Goal: Communication & Community: Ask a question

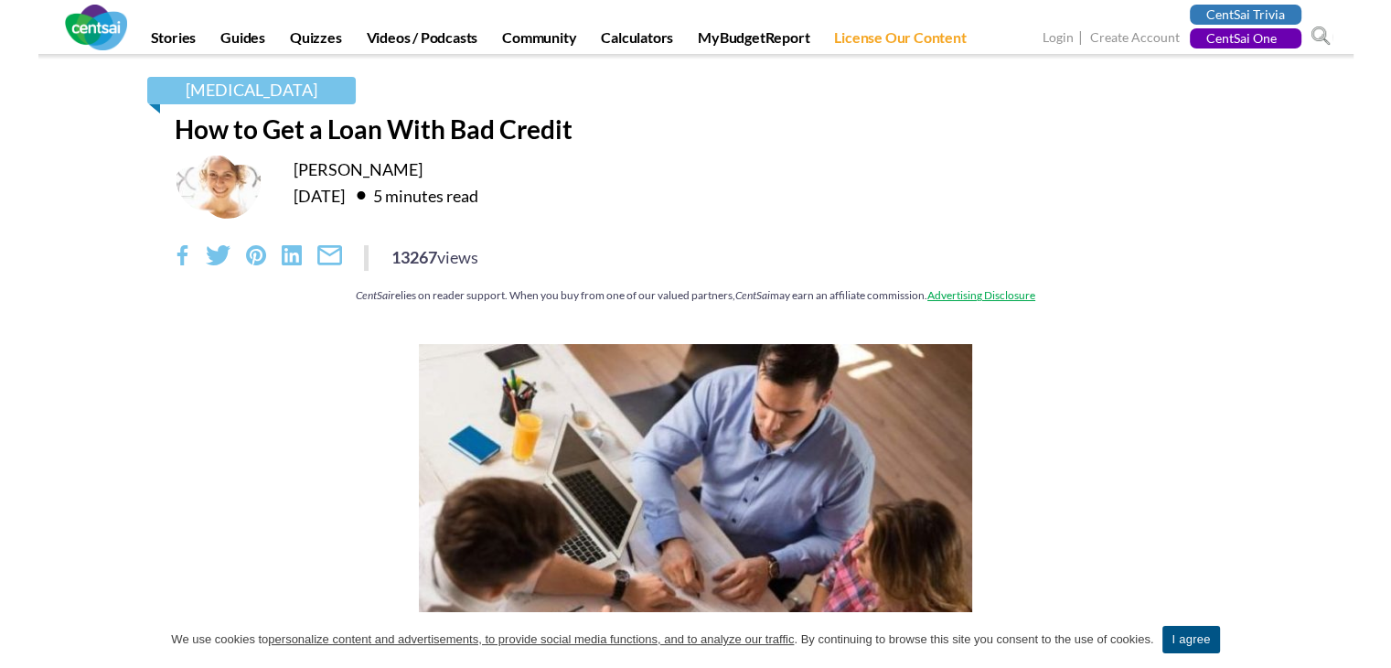
scroll to position [5323, 0]
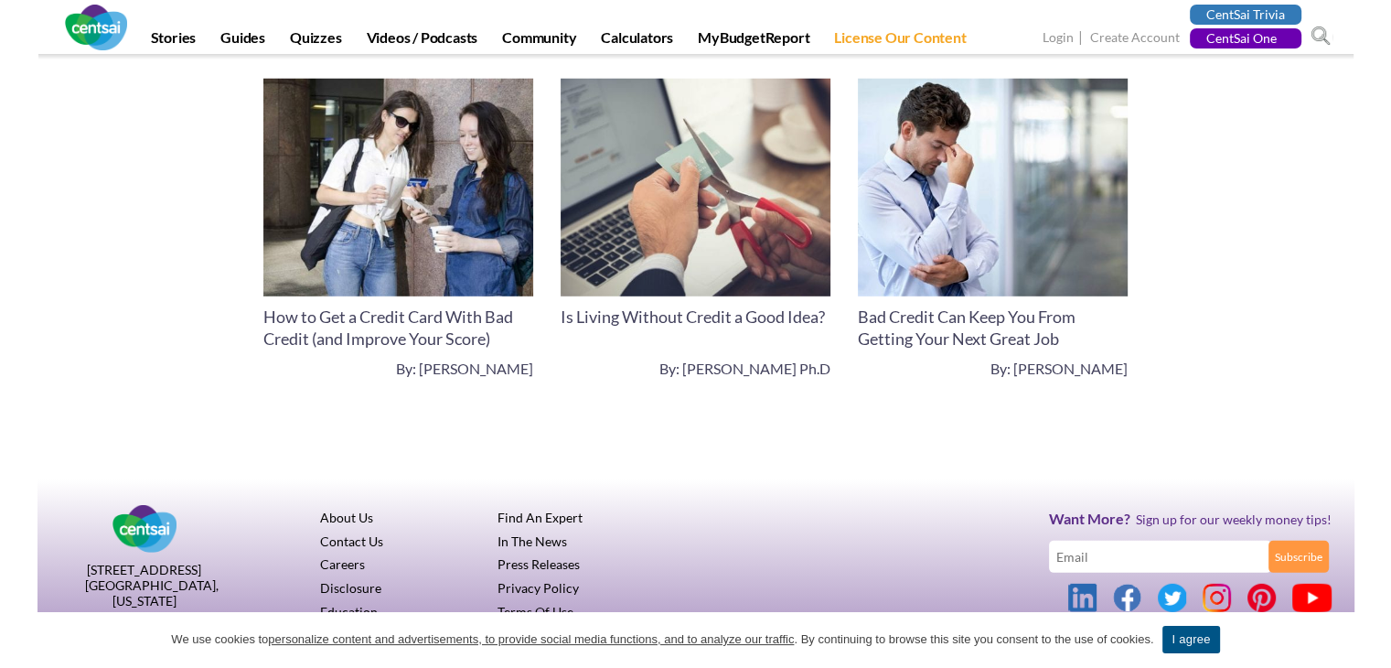
click at [346, 549] on link "Contact Us" at bounding box center [351, 541] width 63 height 16
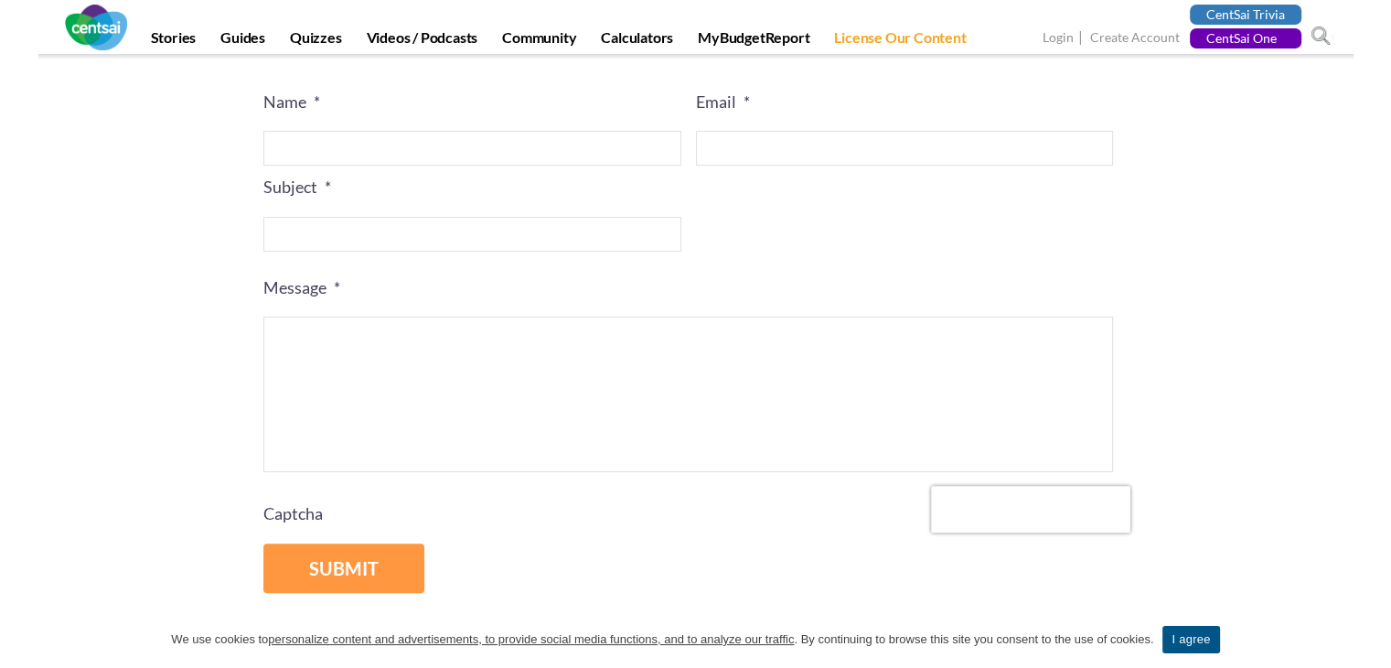
scroll to position [102, 0]
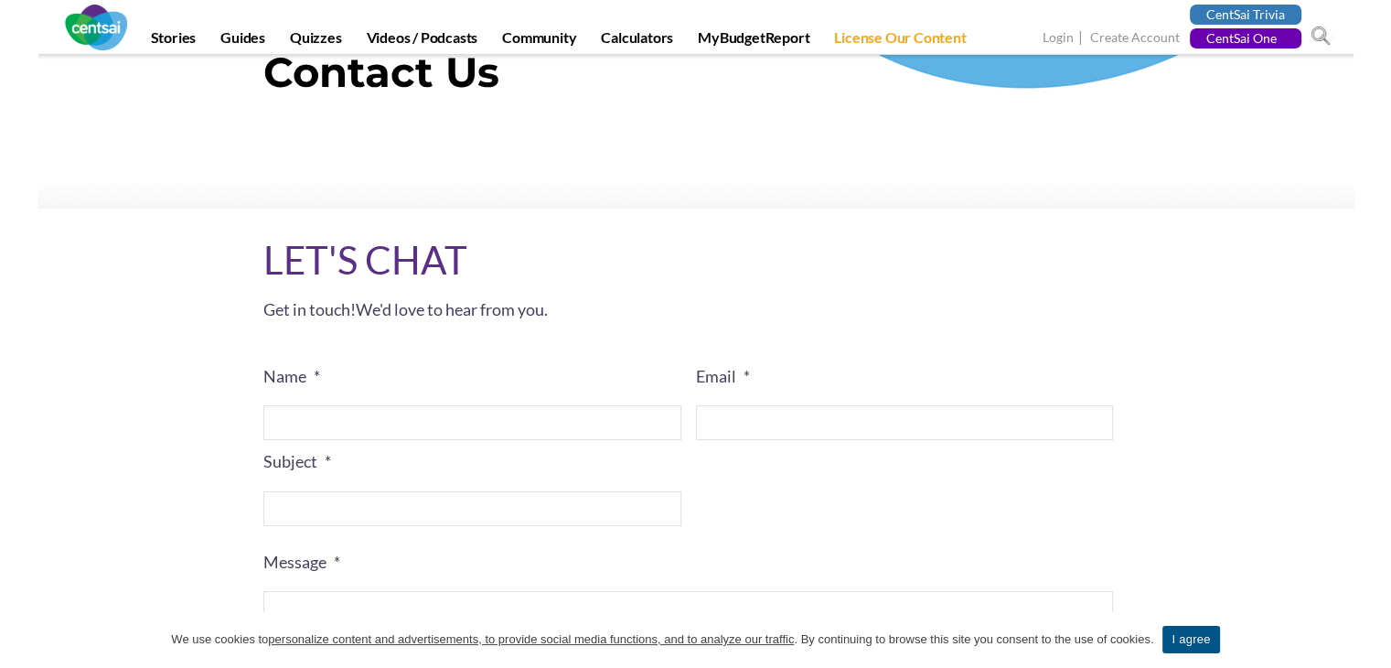
click at [552, 418] on input "Name *" at bounding box center [472, 422] width 418 height 35
click at [399, 499] on input "Subject *" at bounding box center [472, 508] width 418 height 35
click at [761, 401] on li "Email *" at bounding box center [912, 397] width 433 height 85
click at [743, 416] on input "Email *" at bounding box center [905, 422] width 418 height 35
paste input "graceandria2@gmail.com"
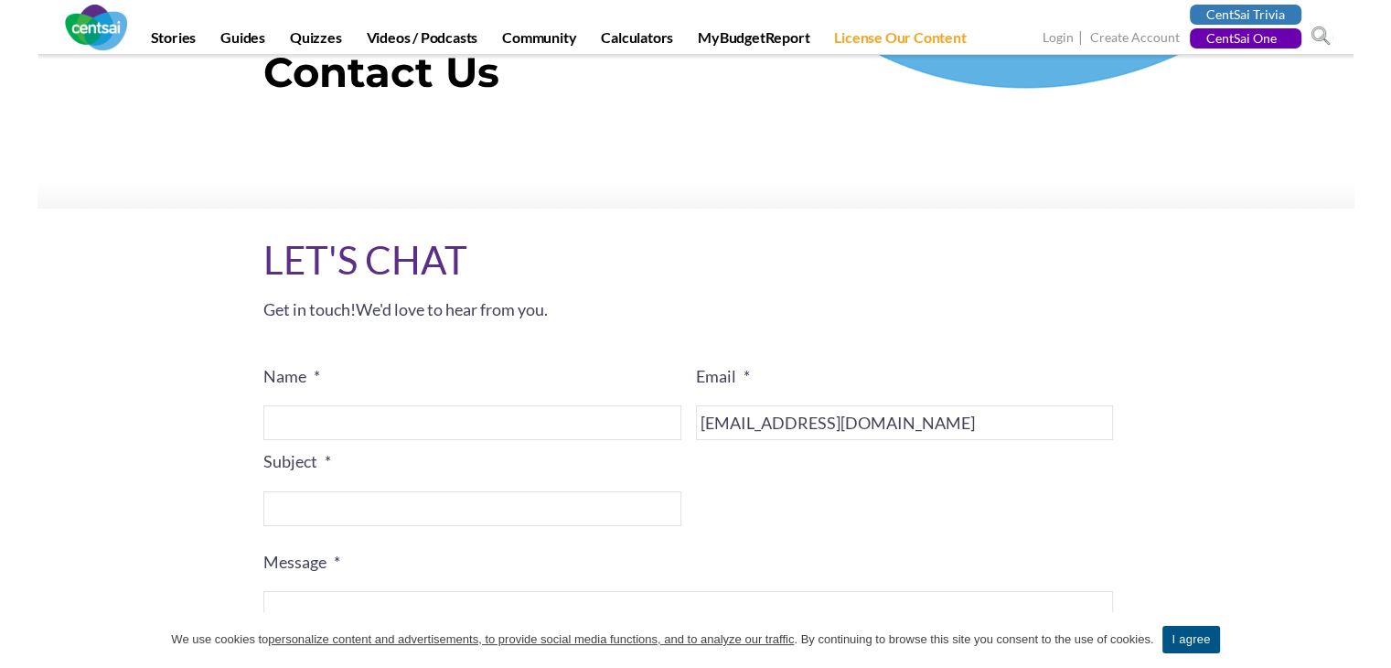
type input "graceandria2@gmail.com"
click at [574, 425] on input "Name *" at bounding box center [472, 422] width 418 height 35
click at [355, 411] on input "Name *" at bounding box center [472, 422] width 418 height 35
paste input "Grace Andria"
type input "Grace Andria"
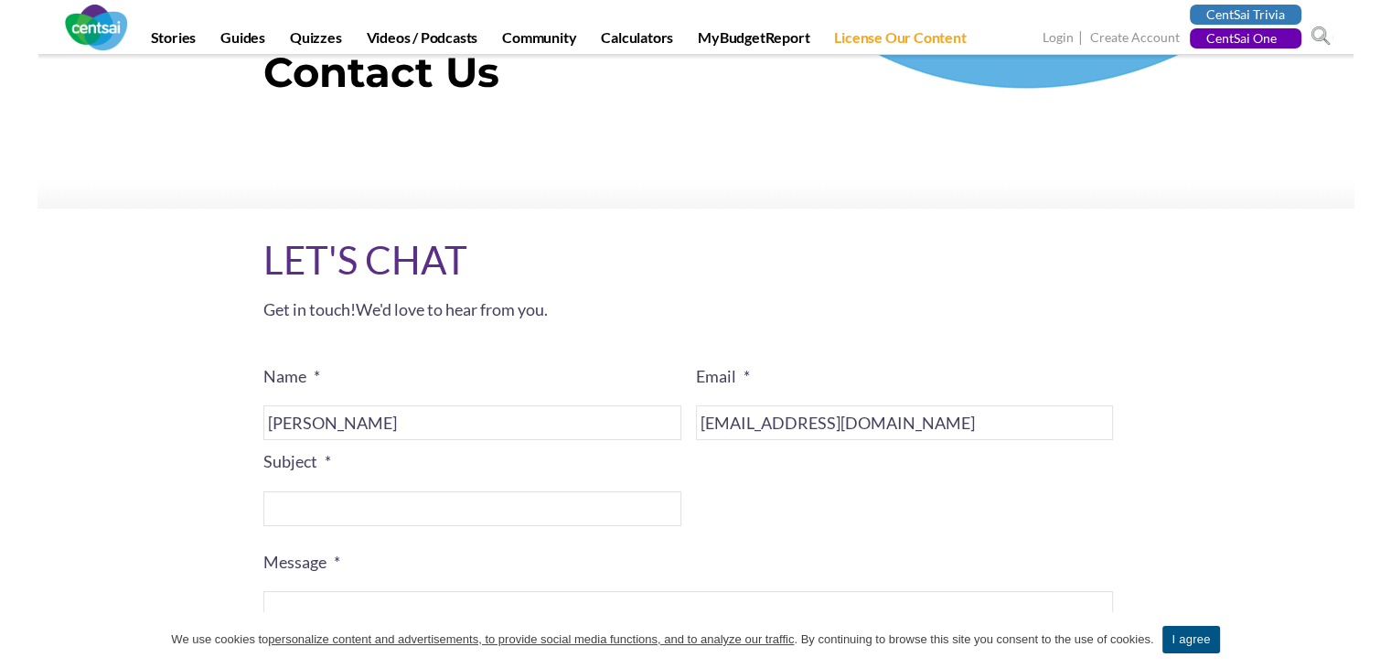
click at [365, 524] on input "Subject *" at bounding box center [472, 508] width 418 height 35
paste input "Link Insertion and Guest Posting Request"
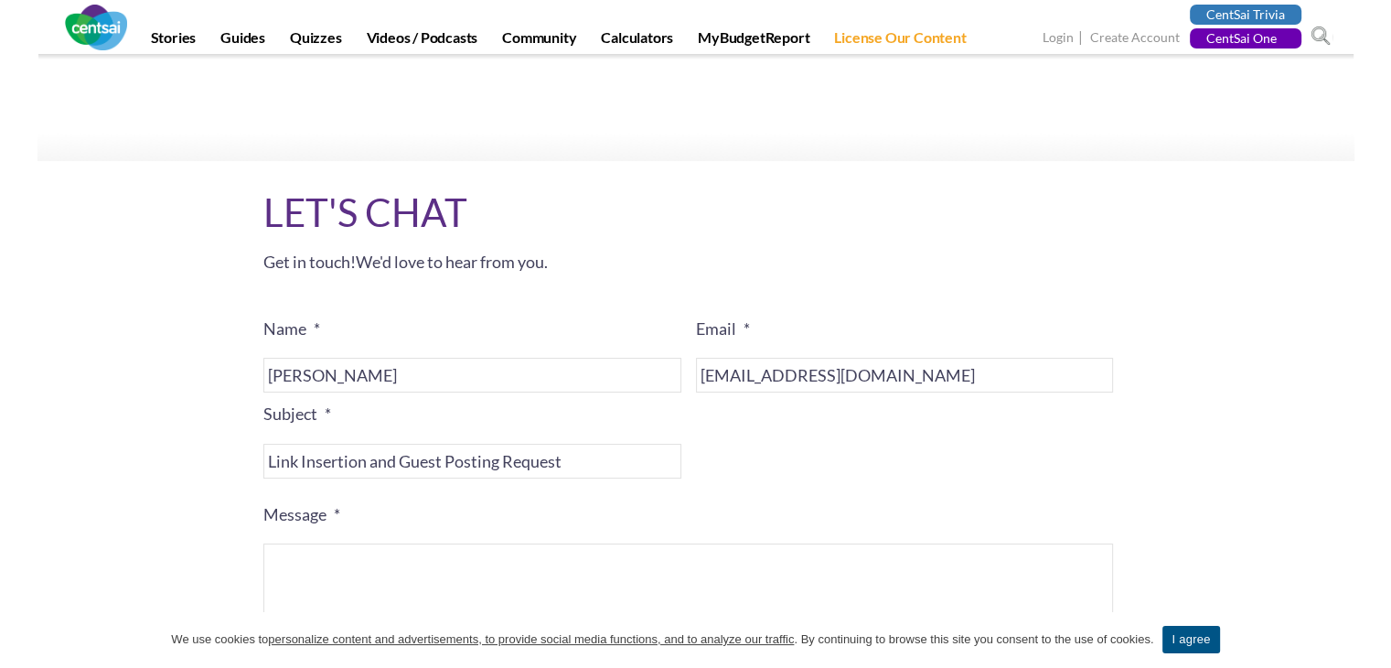
scroll to position [194, 0]
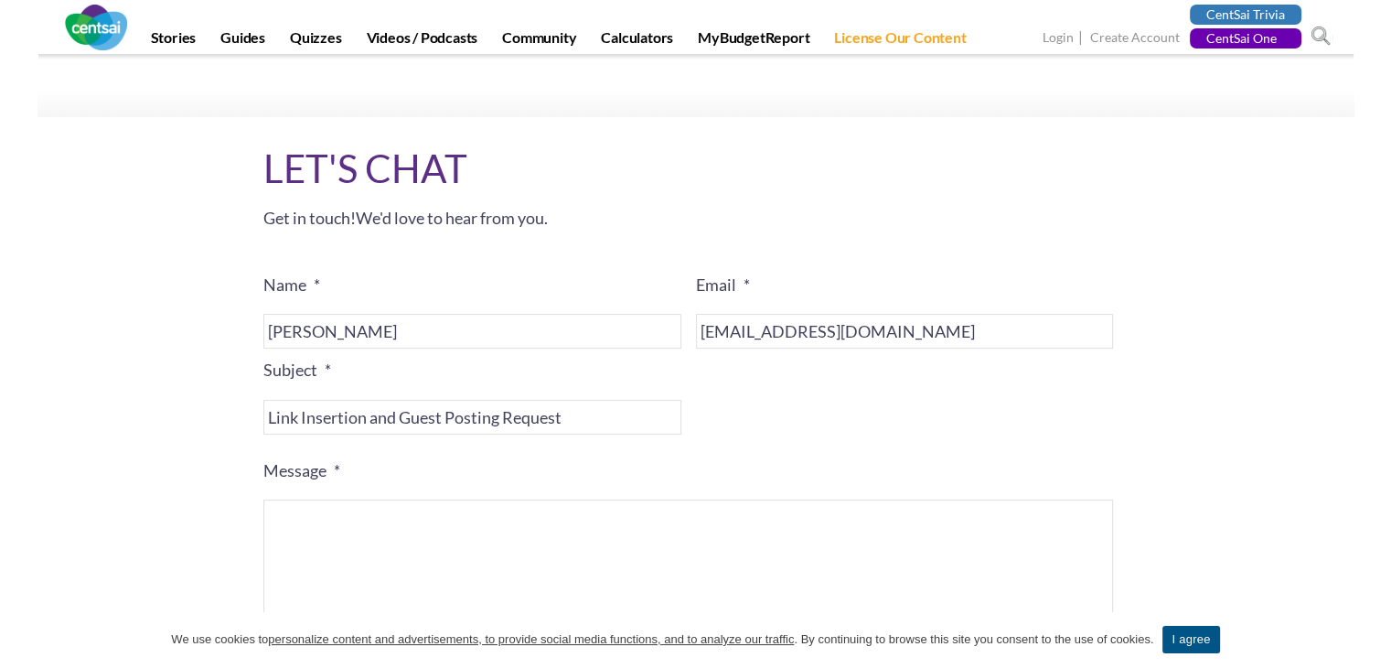
type input "Link Insertion and Guest Posting Request"
click at [413, 507] on textarea "Message *" at bounding box center [687, 576] width 849 height 155
paste textarea "Hi, I hope you’re doing well. I’m reaching out to check if you accept link inse…"
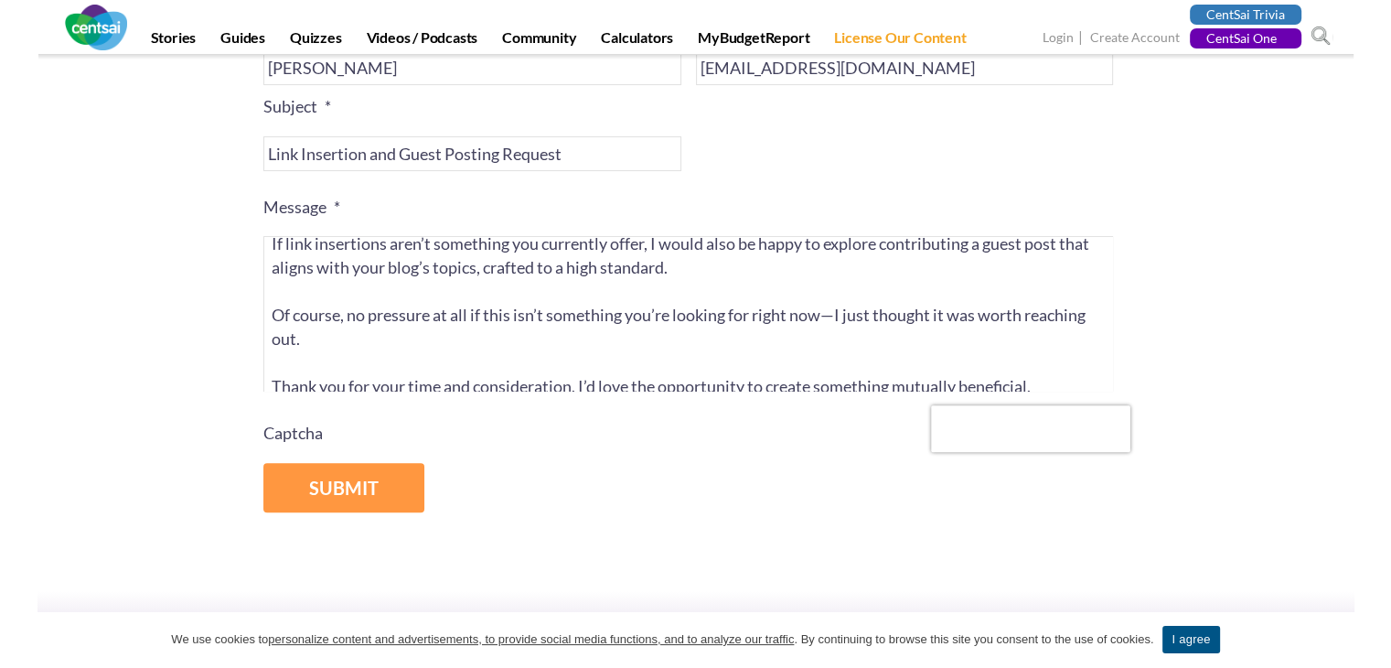
scroll to position [166, 0]
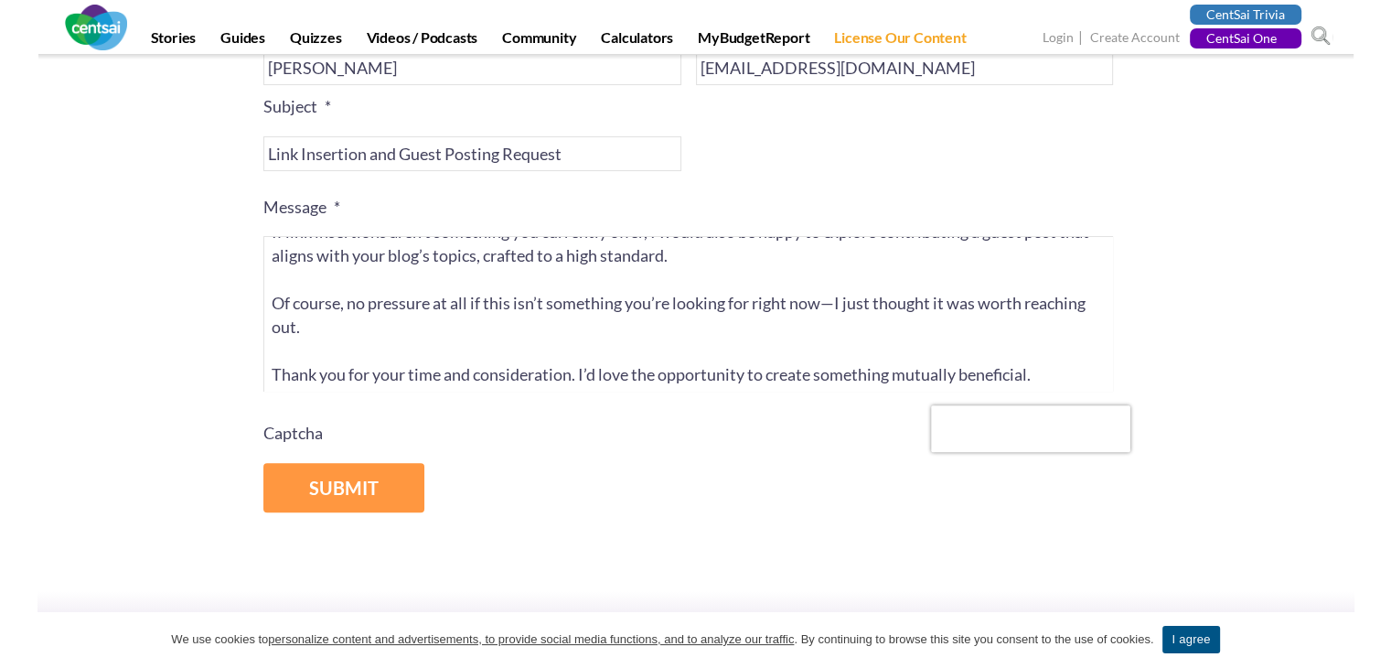
type textarea "Hi, I hope you’re doing well. I’m reaching out to check if you accept link inse…"
click at [390, 487] on input "Submit" at bounding box center [343, 488] width 161 height 50
